Goal: Check status

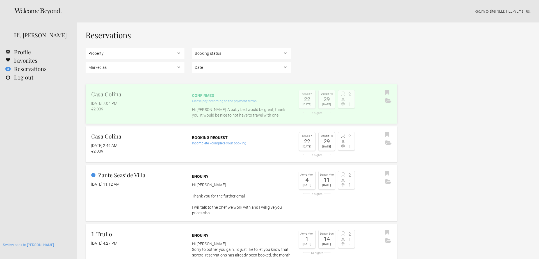
click at [203, 112] on p "Hi [PERSON_NAME], A baby bed would be great, thank you! It would be nice to not…" at bounding box center [241, 112] width 99 height 11
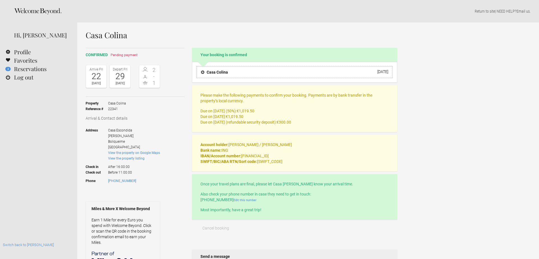
click at [212, 71] on h4 "Casa Colina" at bounding box center [214, 72] width 27 height 6
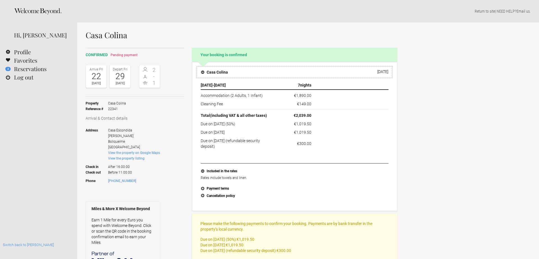
click at [212, 71] on h4 "Casa Colina" at bounding box center [214, 72] width 27 height 6
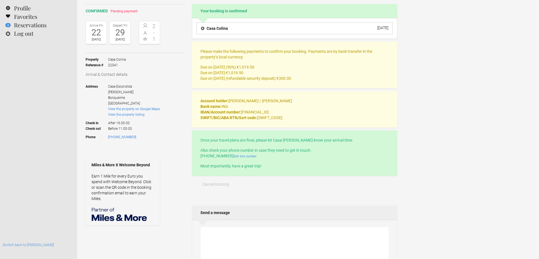
scroll to position [45, 0]
click at [126, 216] on img at bounding box center [120, 213] width 56 height 14
click at [19, 246] on link "Switch back to [PERSON_NAME]" at bounding box center [28, 245] width 51 height 4
